Goal: Task Accomplishment & Management: Manage account settings

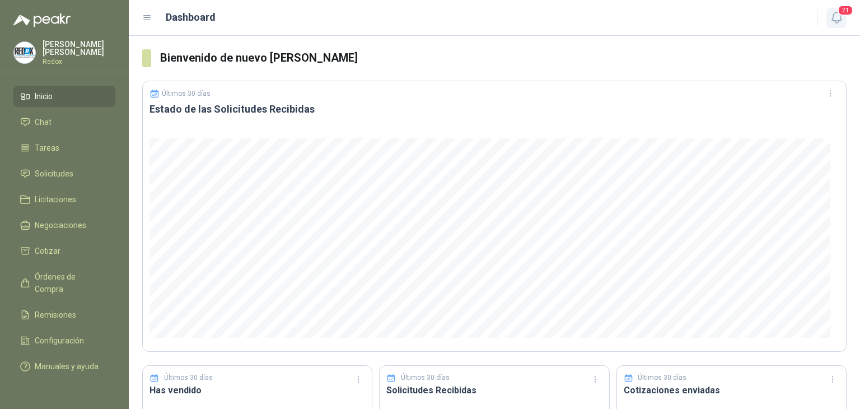
click at [835, 11] on icon "button" at bounding box center [837, 18] width 14 height 14
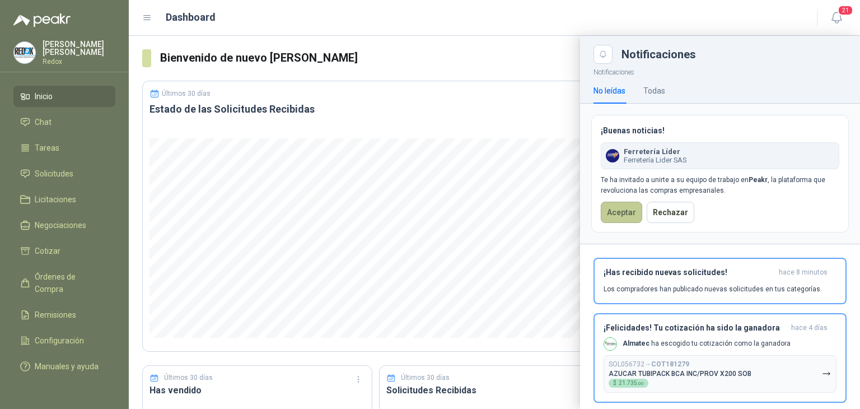
click at [610, 209] on button "Aceptar" at bounding box center [621, 212] width 41 height 21
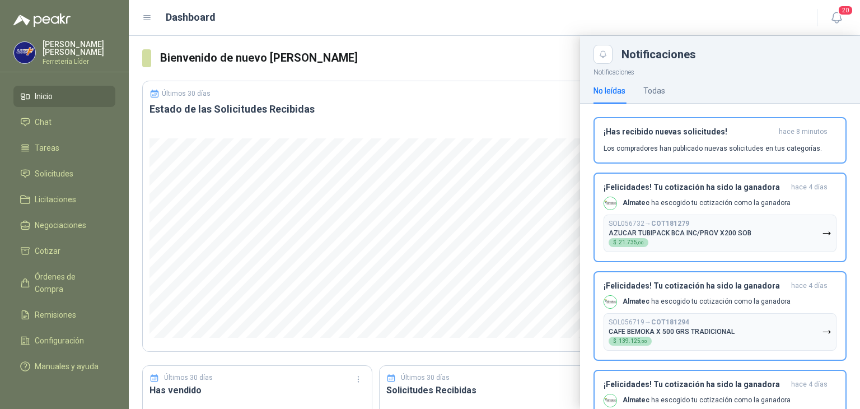
click at [48, 50] on p "[PERSON_NAME]" at bounding box center [79, 48] width 73 height 16
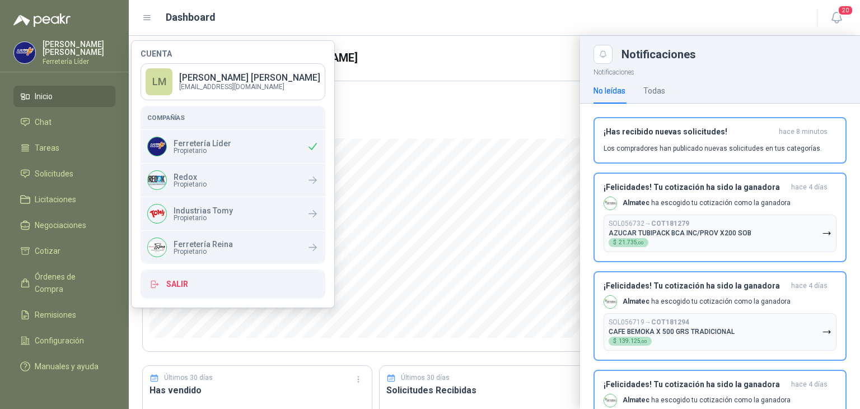
click at [383, 40] on div at bounding box center [494, 222] width 731 height 373
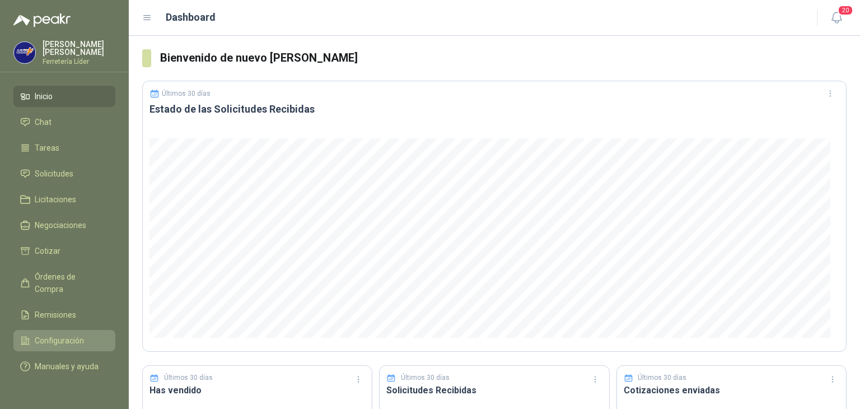
click at [57, 334] on span "Configuración" at bounding box center [59, 340] width 49 height 12
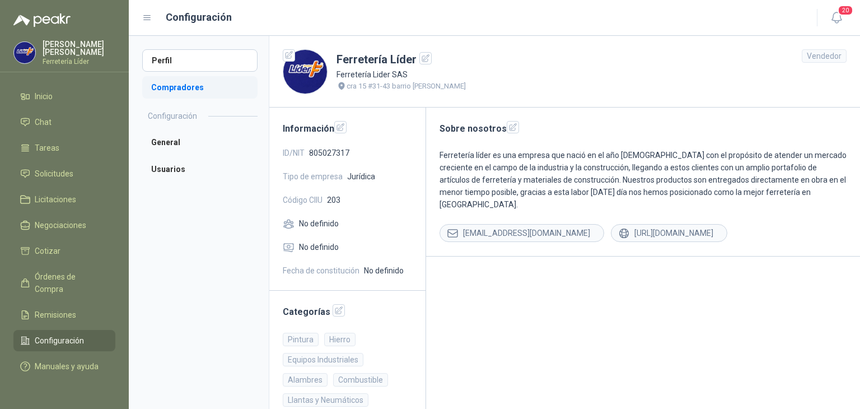
click at [197, 92] on li "Compradores" at bounding box center [199, 87] width 115 height 22
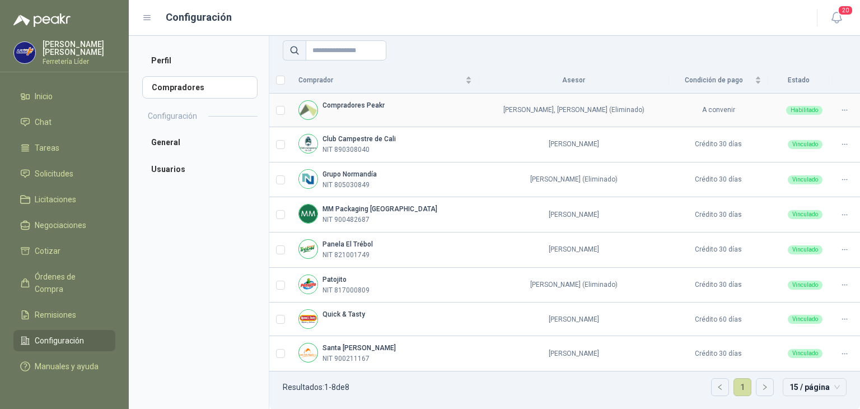
scroll to position [73, 0]
click at [151, 167] on li "Usuarios" at bounding box center [199, 169] width 115 height 22
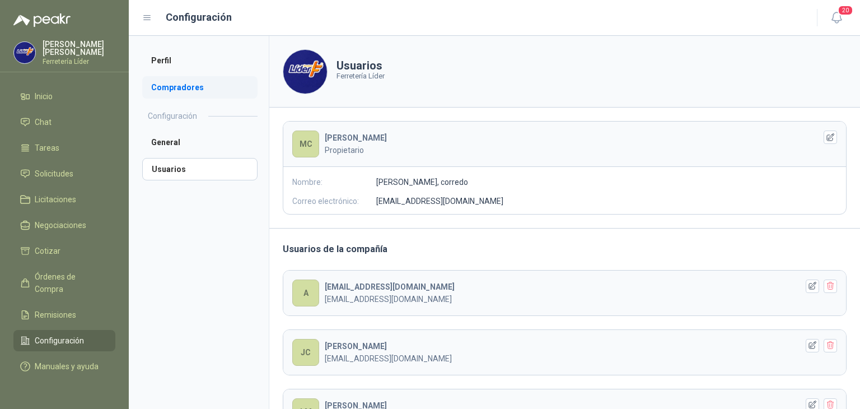
click at [181, 86] on li "Compradores" at bounding box center [199, 87] width 115 height 22
